Goal: Task Accomplishment & Management: Use online tool/utility

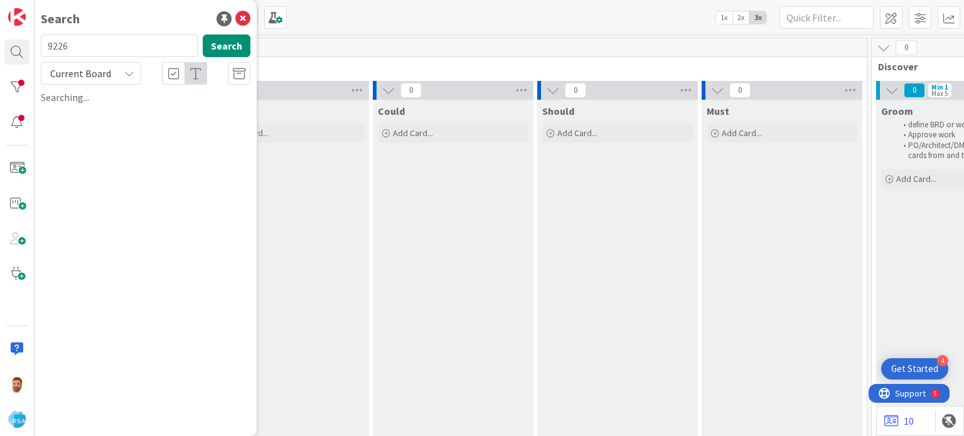
scroll to position [0, 998]
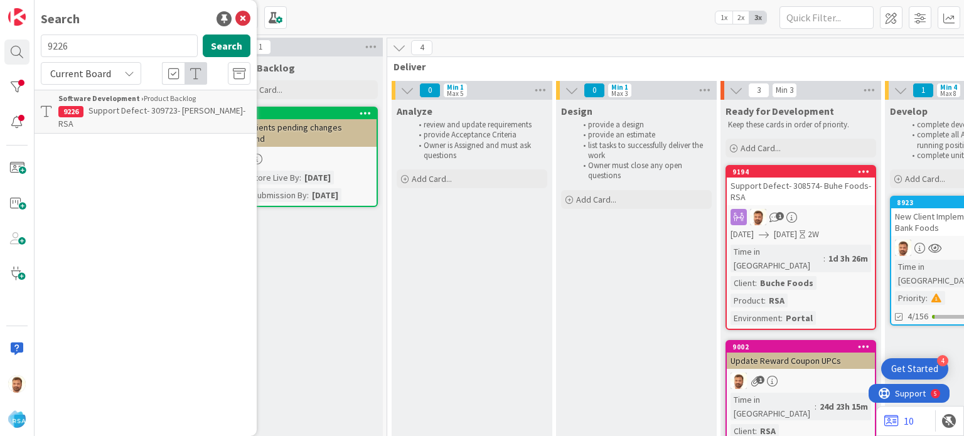
click at [154, 110] on span "Support Defect- 309723- [PERSON_NAME]-RSA" at bounding box center [151, 117] width 187 height 24
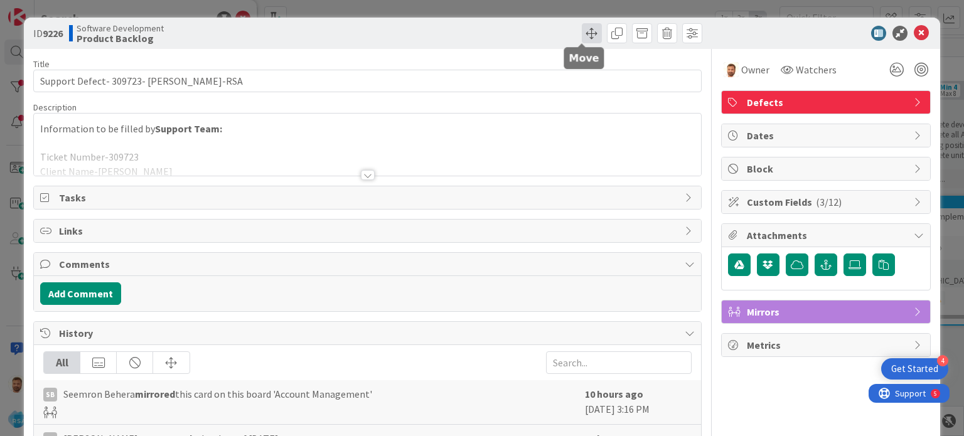
click at [589, 31] on span at bounding box center [592, 33] width 20 height 20
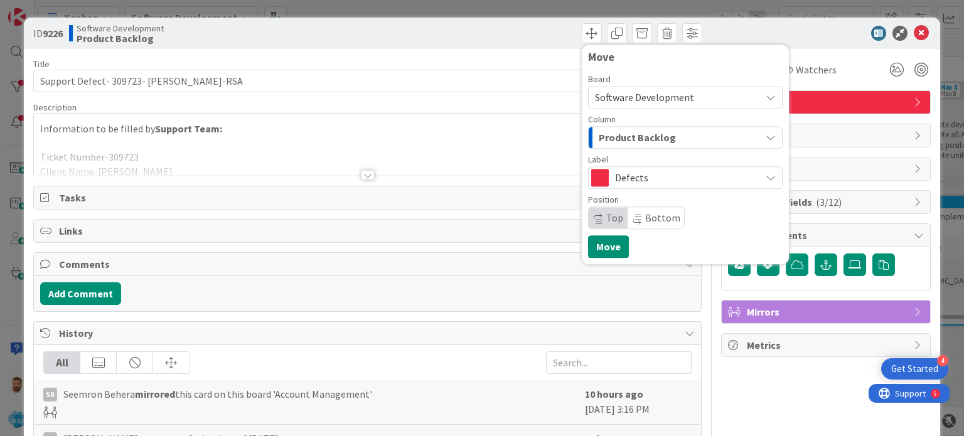
click at [613, 115] on div "Column" at bounding box center [685, 119] width 195 height 9
click at [612, 124] on div "Column Product Backlog" at bounding box center [685, 132] width 195 height 34
click at [619, 150] on div "Board Software Development Column Product Backlog Label Defects Position Top Bo…" at bounding box center [685, 152] width 195 height 154
click at [626, 132] on span "Product Backlog" at bounding box center [637, 137] width 77 height 16
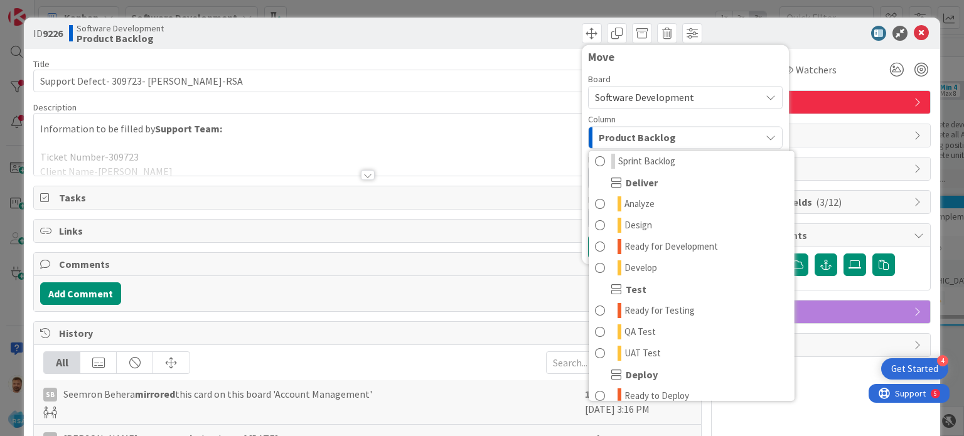
scroll to position [241, 0]
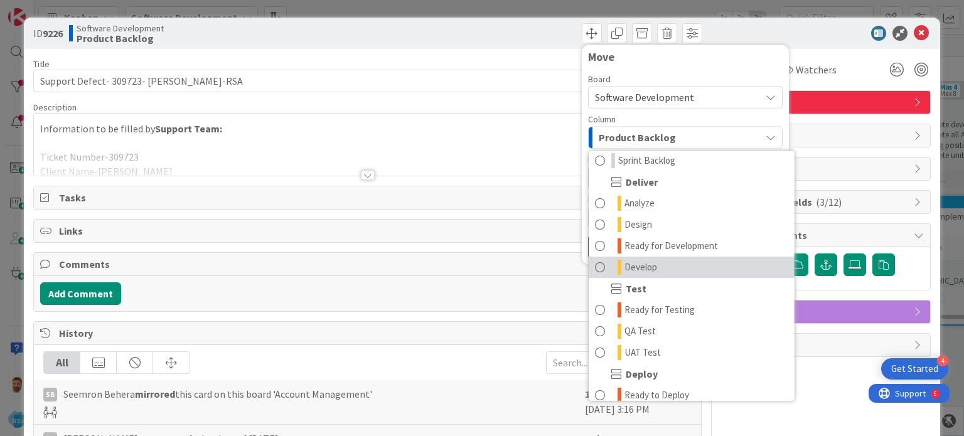
click at [700, 263] on link "Develop" at bounding box center [692, 267] width 206 height 21
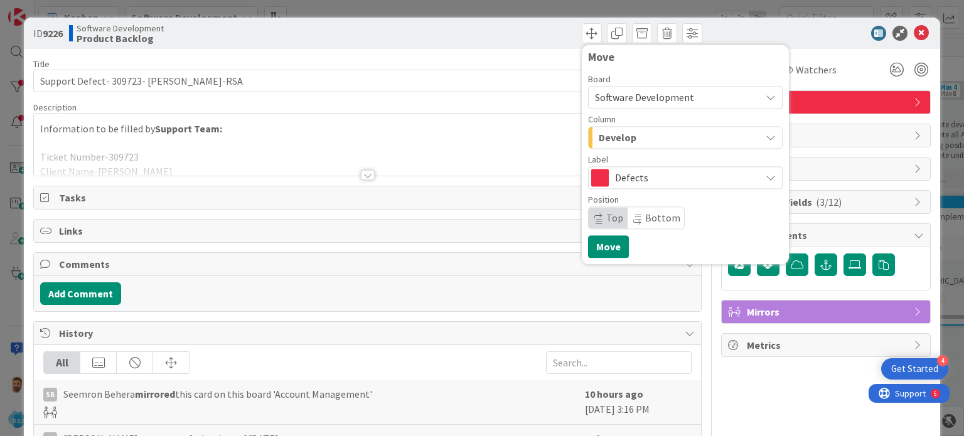
click at [638, 151] on div "Board Software Development Column Develop Product Backlog Product Backlog Won't…" at bounding box center [685, 152] width 195 height 154
click at [634, 141] on div "Develop" at bounding box center [678, 137] width 165 height 20
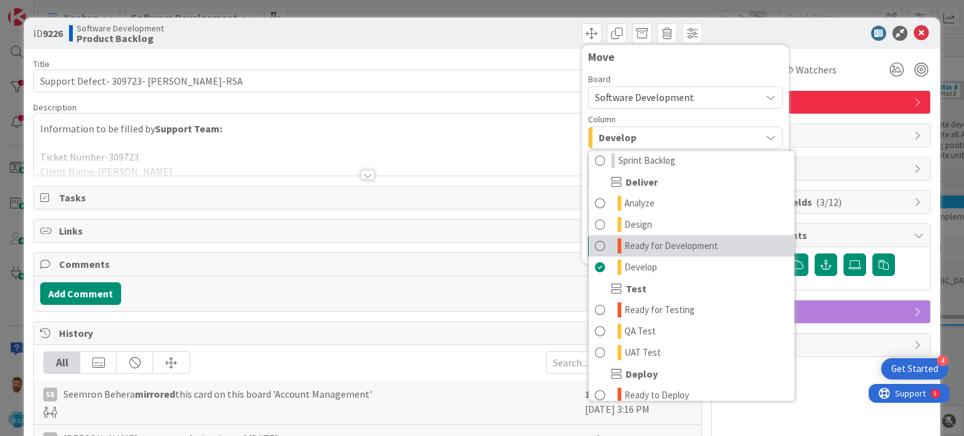
click at [638, 239] on span "Ready for Development" at bounding box center [672, 246] width 94 height 15
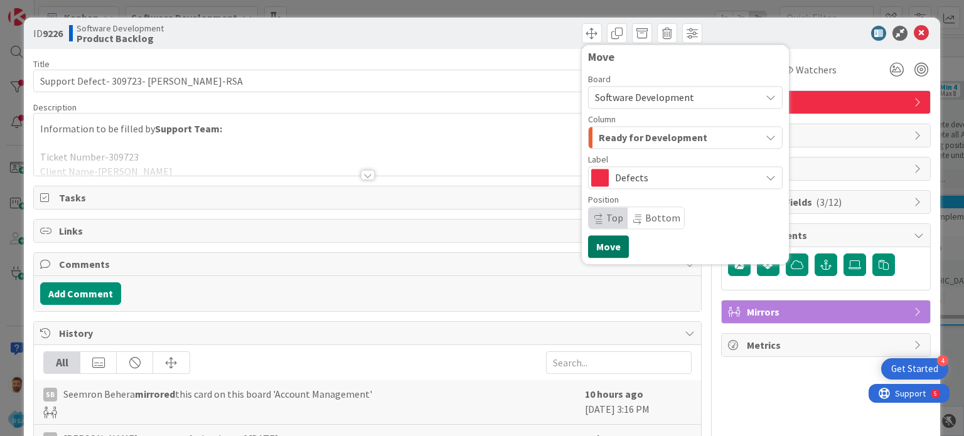
click at [606, 245] on button "Move" at bounding box center [608, 246] width 41 height 23
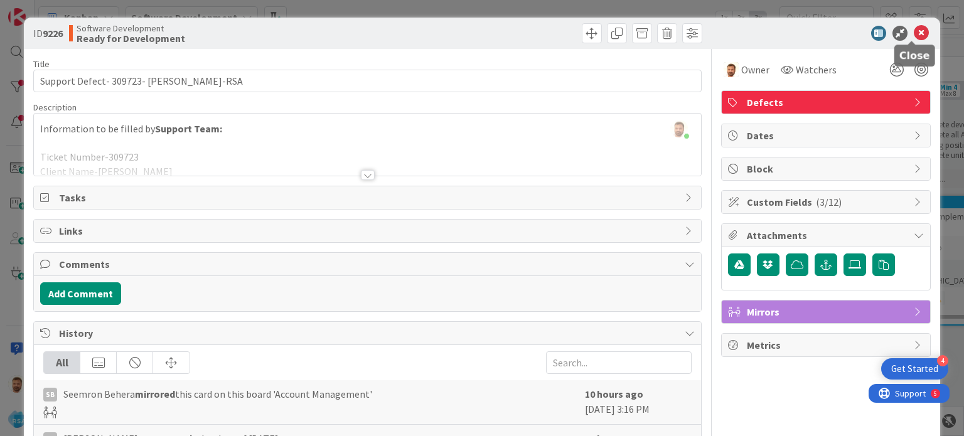
click at [914, 35] on icon at bounding box center [921, 33] width 15 height 15
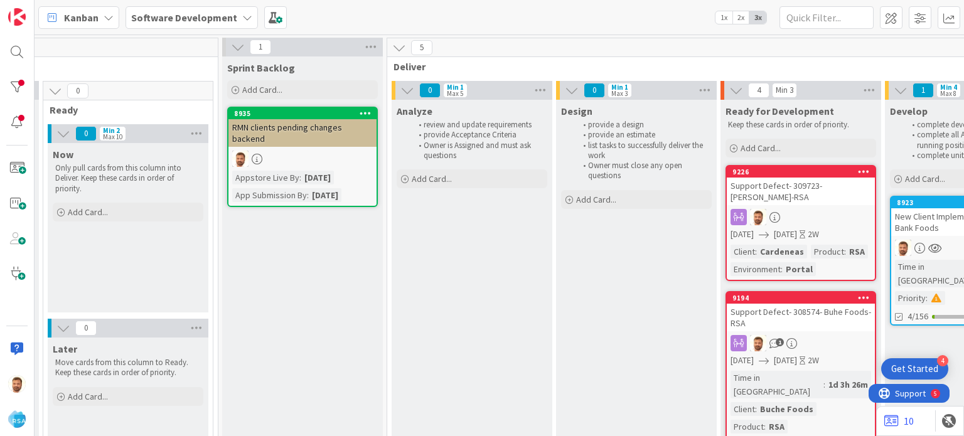
click at [775, 193] on div "Support Defect- 309723- [PERSON_NAME]-RSA" at bounding box center [801, 192] width 148 height 28
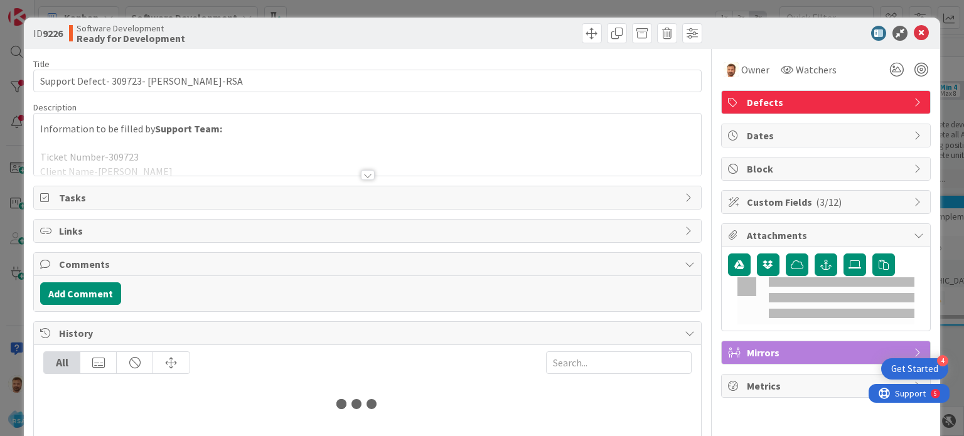
click at [128, 298] on div "Add Comment" at bounding box center [367, 293] width 654 height 23
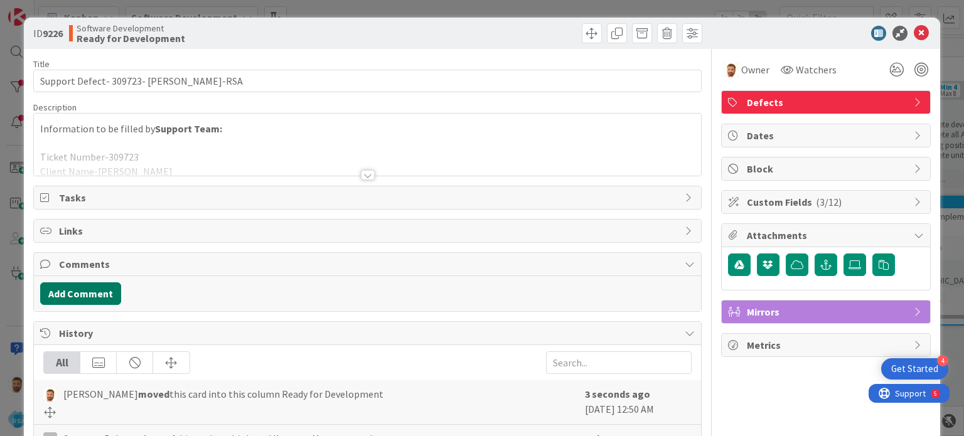
click at [103, 294] on button "Add Comment" at bounding box center [80, 293] width 81 height 23
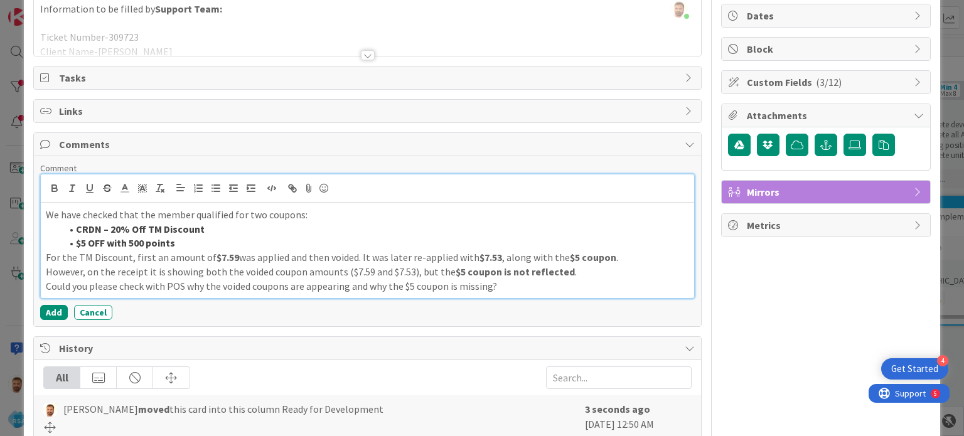
scroll to position [122, 0]
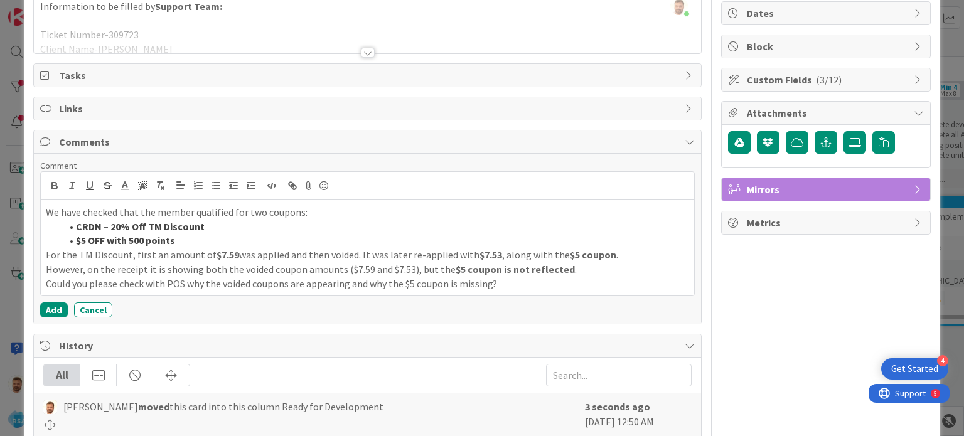
click at [58, 299] on div "Comment We have checked that the member qualified for two coupons: CRDN – 20% O…" at bounding box center [367, 239] width 654 height 158
click at [56, 304] on button "Add" at bounding box center [54, 310] width 28 height 15
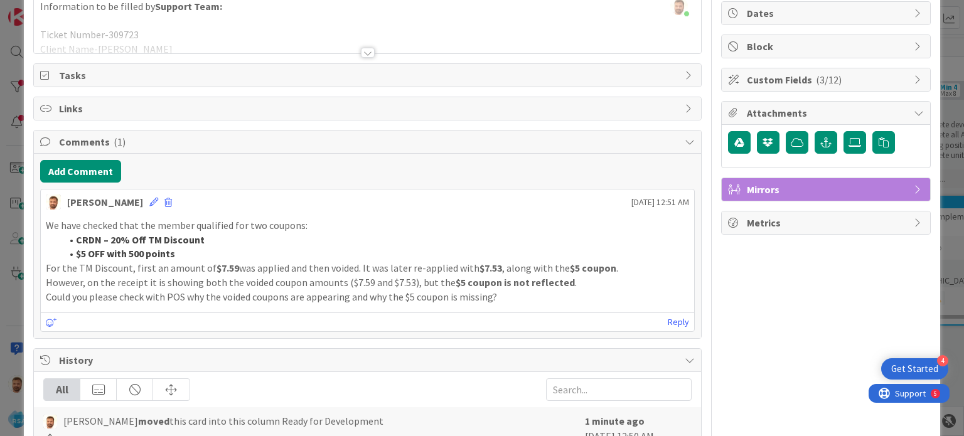
scroll to position [0, 0]
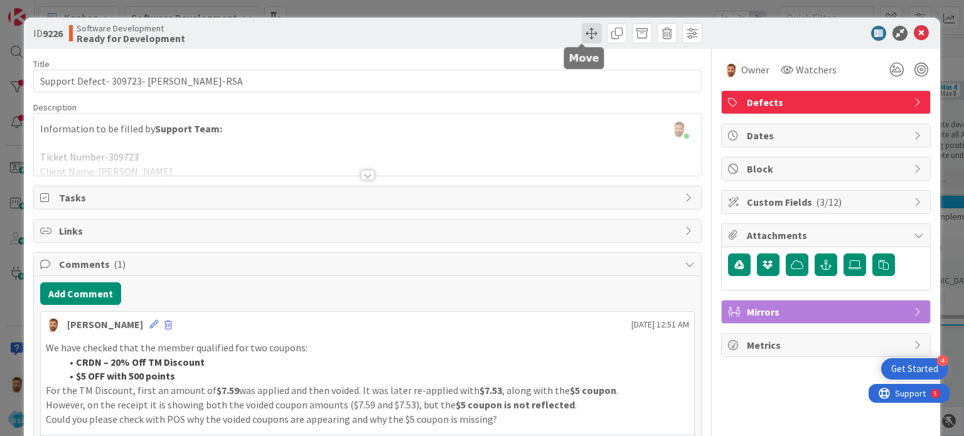
click at [583, 37] on span at bounding box center [592, 33] width 20 height 20
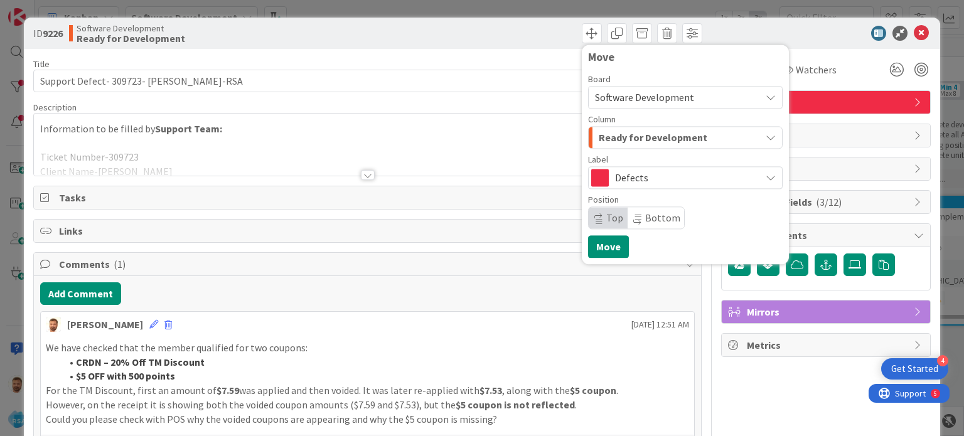
click at [613, 132] on span "Ready for Development" at bounding box center [653, 137] width 109 height 16
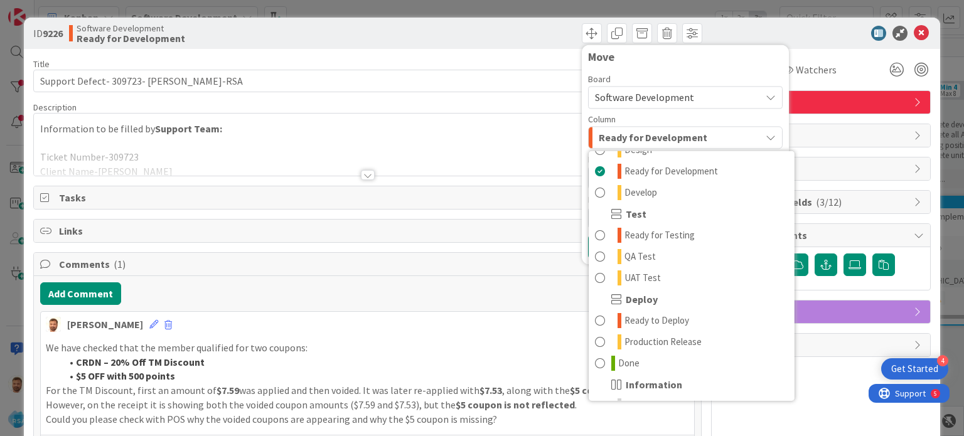
scroll to position [318, 0]
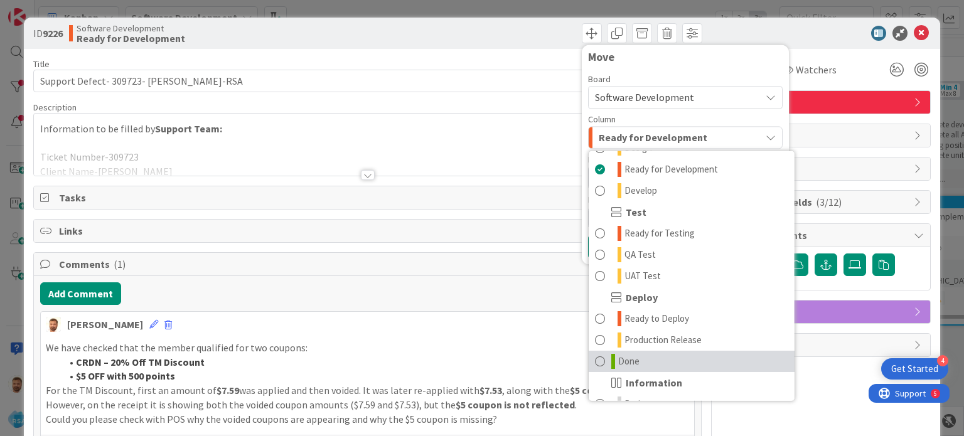
click at [618, 363] on span "Done" at bounding box center [628, 361] width 21 height 15
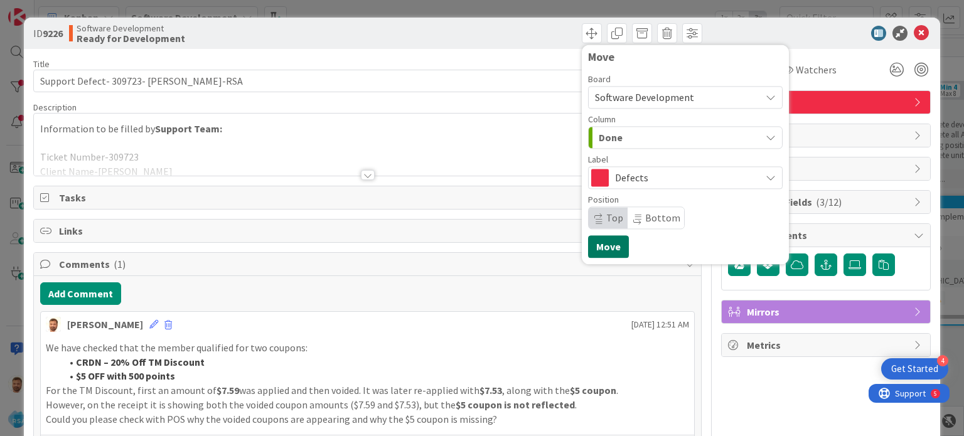
click at [600, 245] on button "Move" at bounding box center [608, 246] width 41 height 23
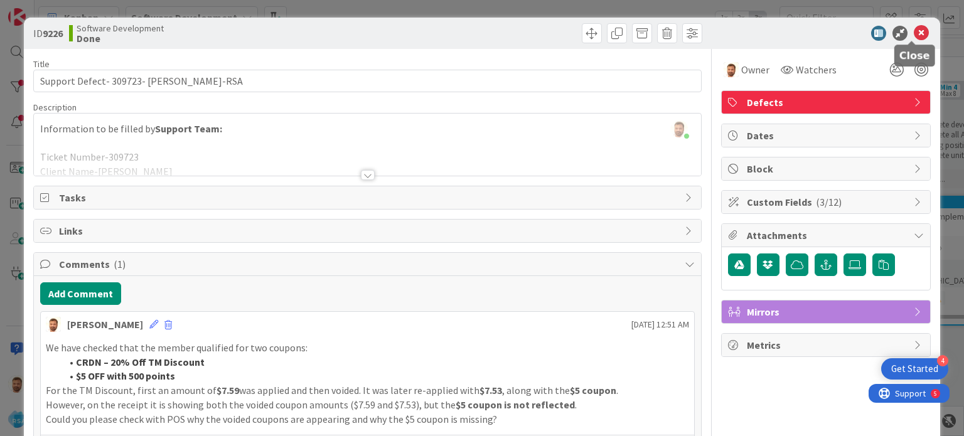
click at [908, 24] on div "ID 9226 Software Development Done Move Move" at bounding box center [482, 33] width 916 height 31
click at [914, 34] on icon at bounding box center [921, 33] width 15 height 15
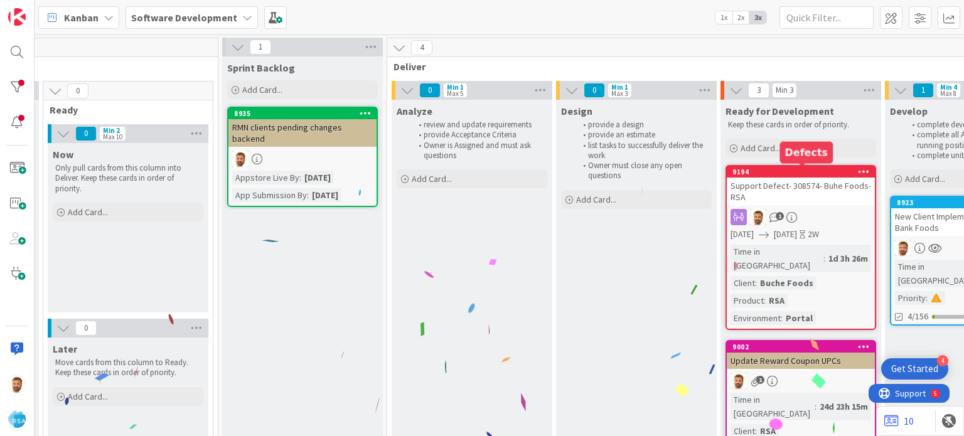
click at [810, 180] on div "Support Defect- 308574- Buhe Foods-RSA" at bounding box center [801, 192] width 148 height 28
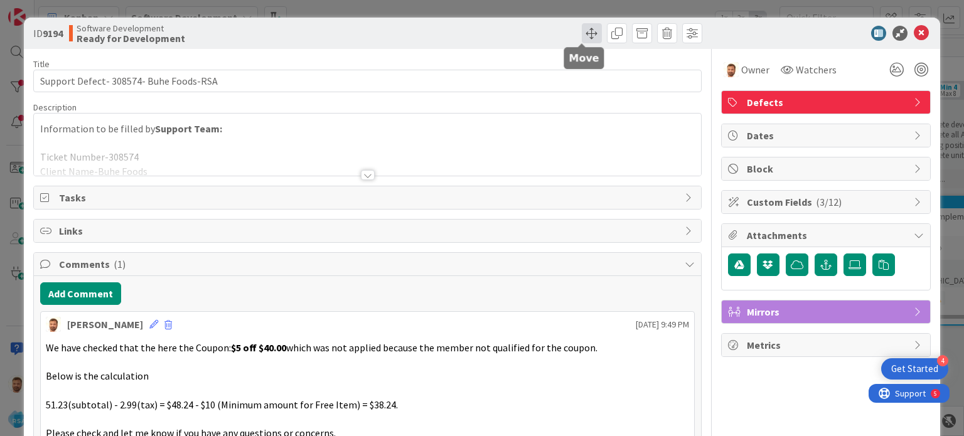
click at [582, 32] on span at bounding box center [592, 33] width 20 height 20
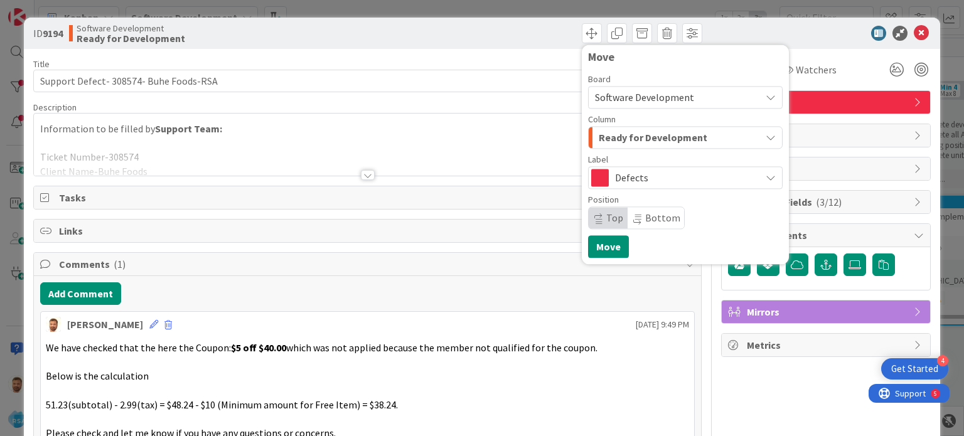
click at [615, 144] on span "Ready for Development" at bounding box center [653, 137] width 109 height 16
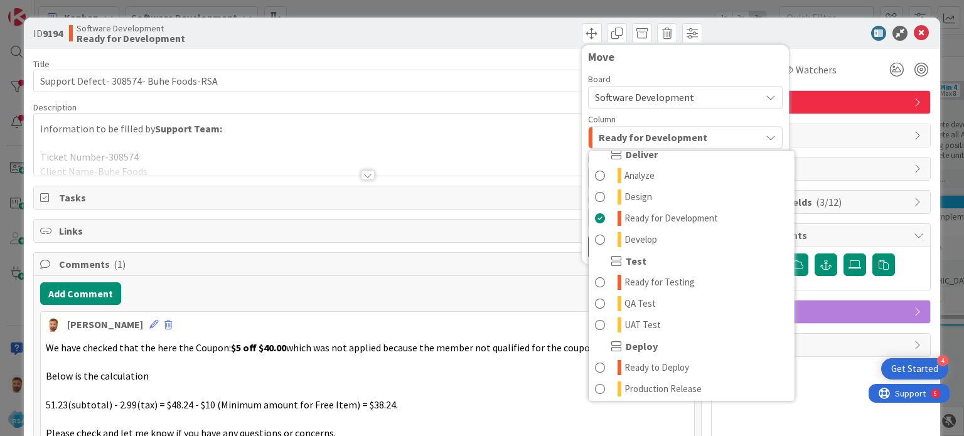
scroll to position [334, 0]
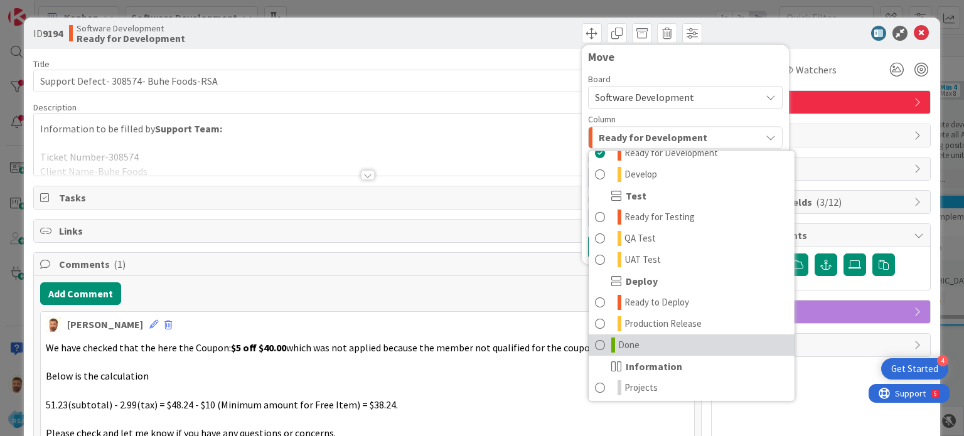
click at [654, 339] on link "Done" at bounding box center [692, 345] width 206 height 21
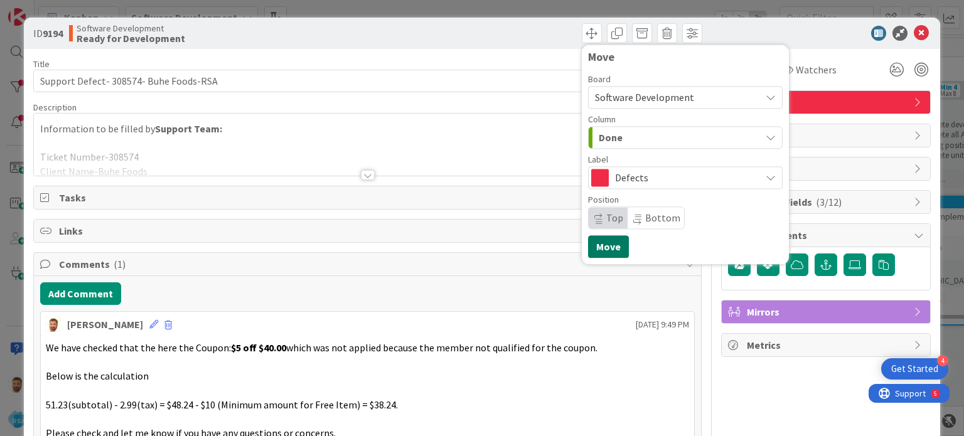
click at [609, 247] on button "Move" at bounding box center [608, 246] width 41 height 23
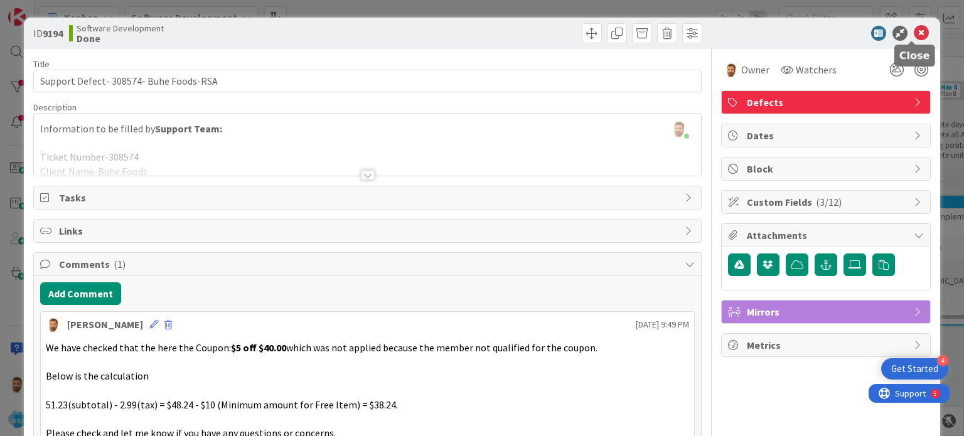
click at [914, 36] on icon at bounding box center [921, 33] width 15 height 15
